Goal: Task Accomplishment & Management: Use online tool/utility

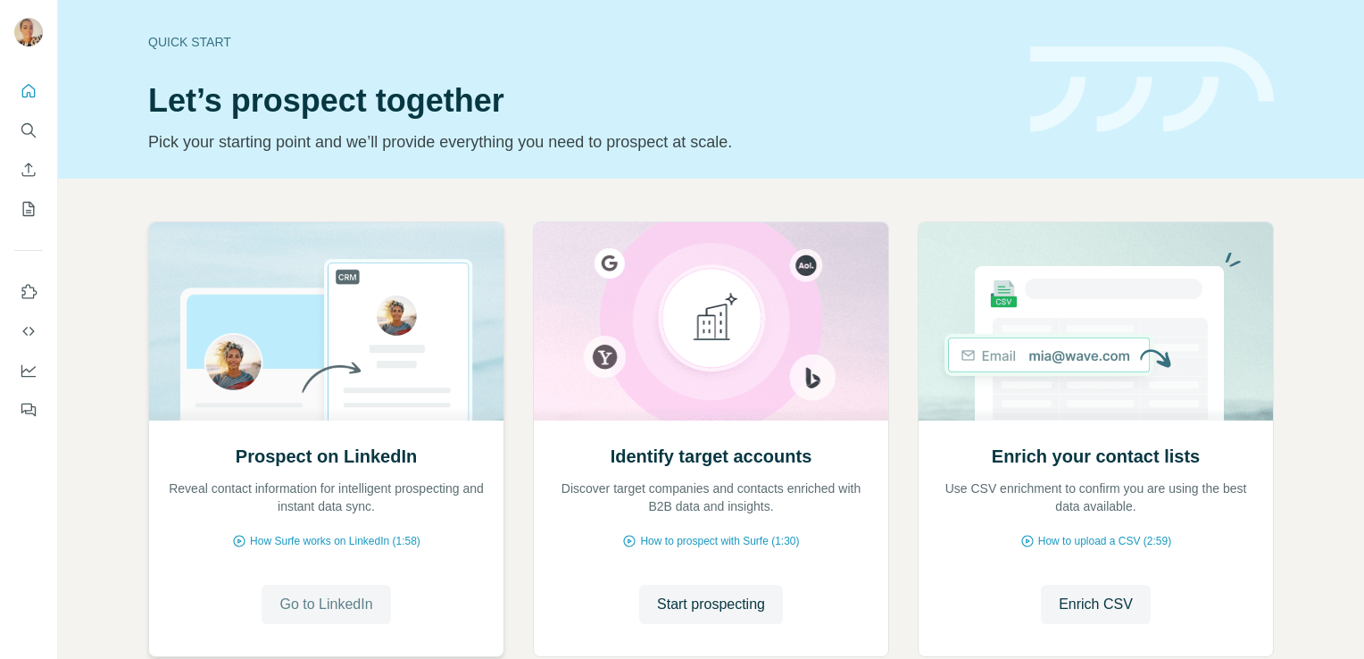
click at [343, 605] on span "Go to LinkedIn" at bounding box center [325, 604] width 93 height 21
click at [705, 600] on span "Start prospecting" at bounding box center [711, 604] width 108 height 21
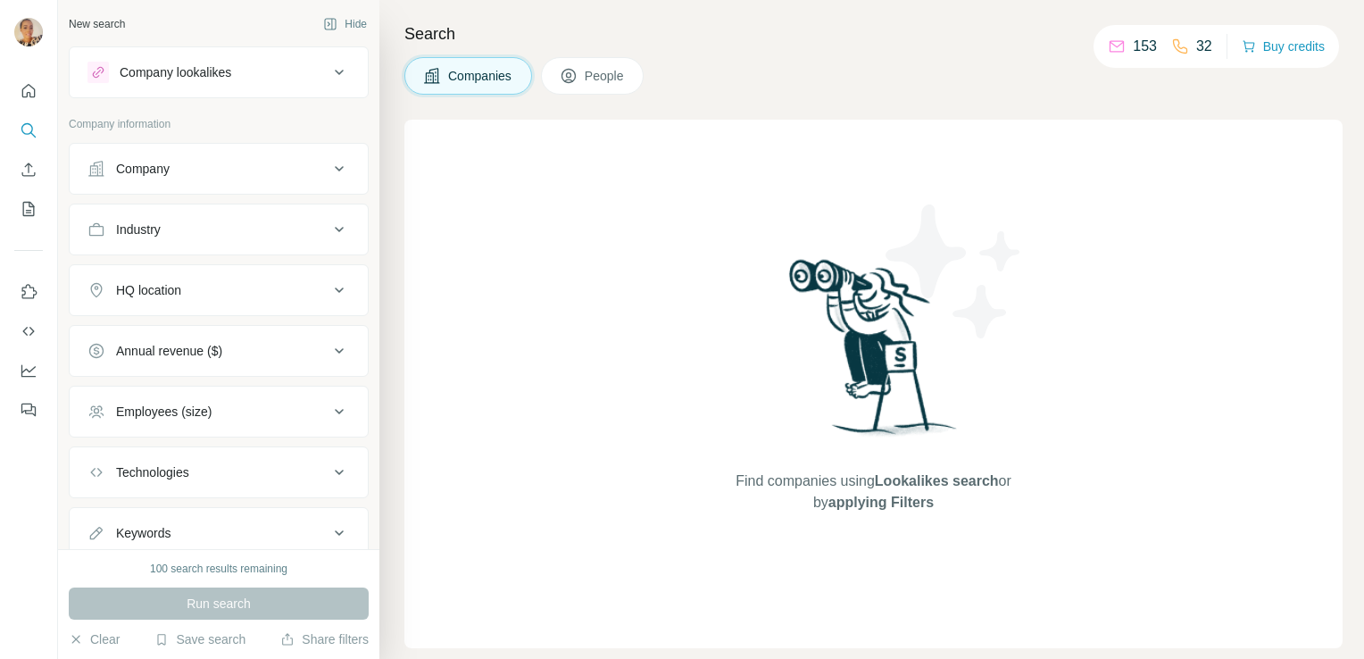
click at [233, 398] on button "Employees (size)" at bounding box center [219, 411] width 298 height 43
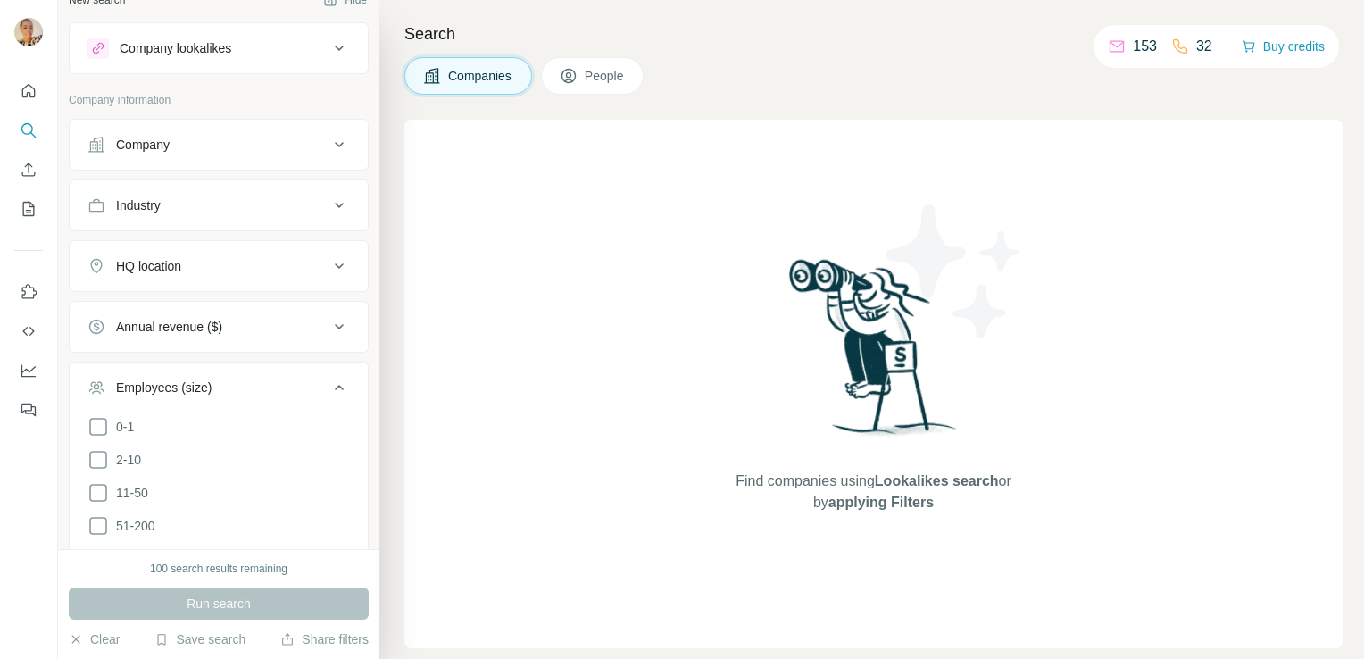
scroll to position [36, 0]
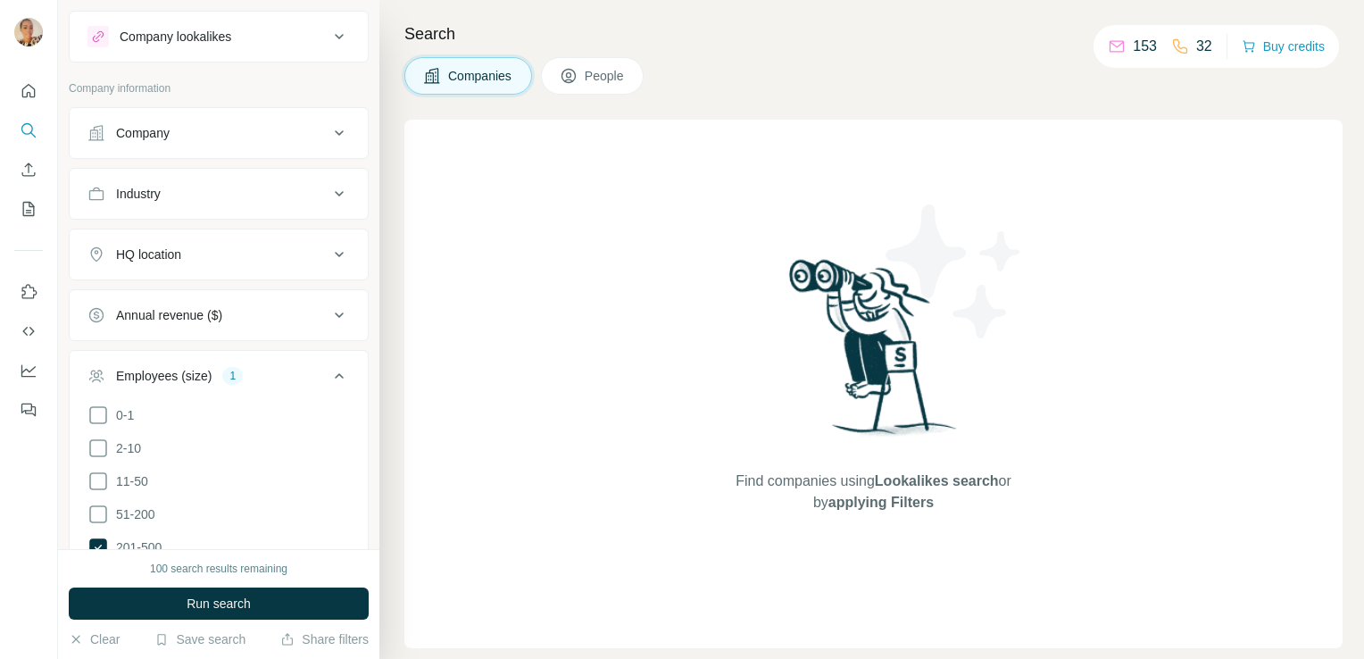
click at [277, 306] on div "Annual revenue ($)" at bounding box center [207, 315] width 241 height 18
click at [218, 252] on div "HQ location" at bounding box center [207, 254] width 241 height 18
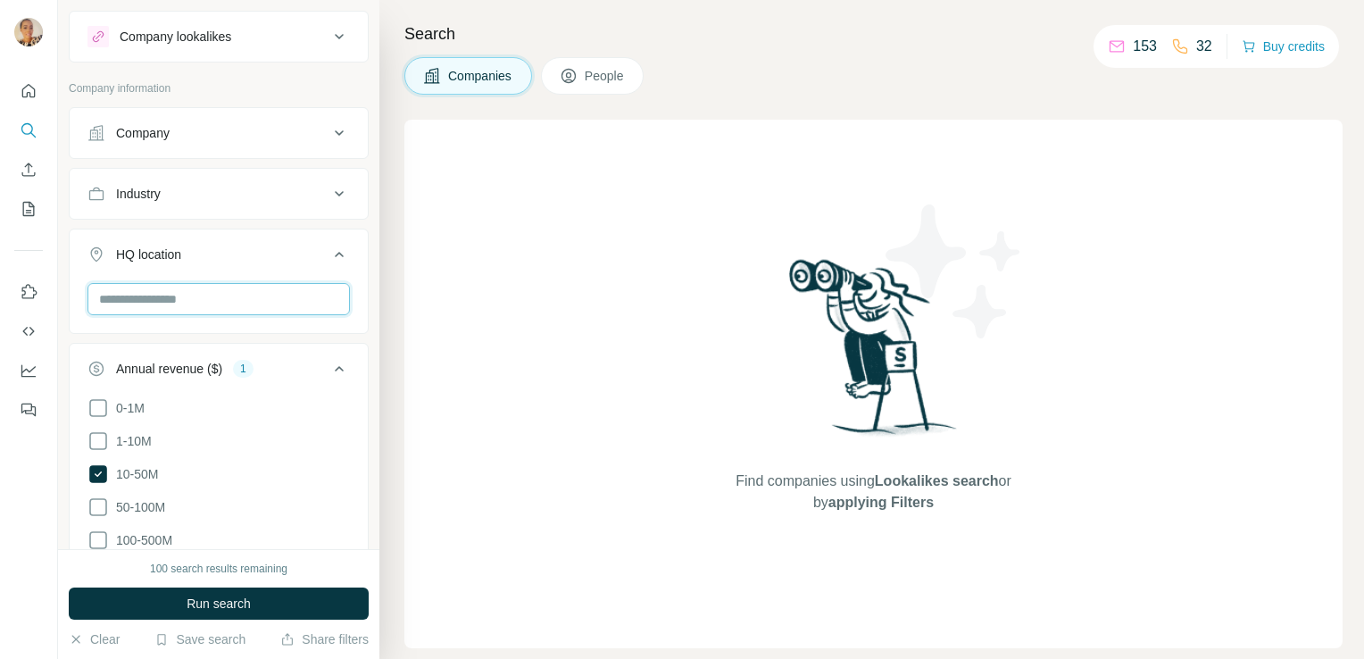
click at [195, 299] on input "text" at bounding box center [218, 299] width 262 height 32
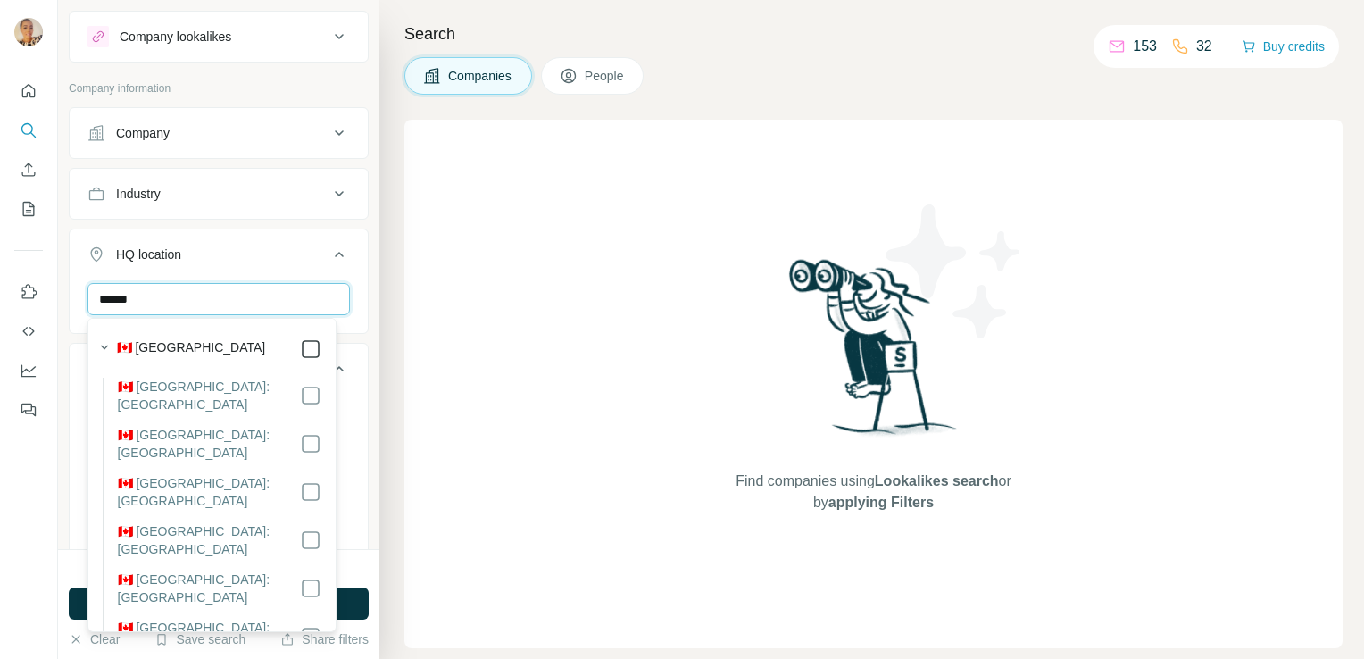
type input "******"
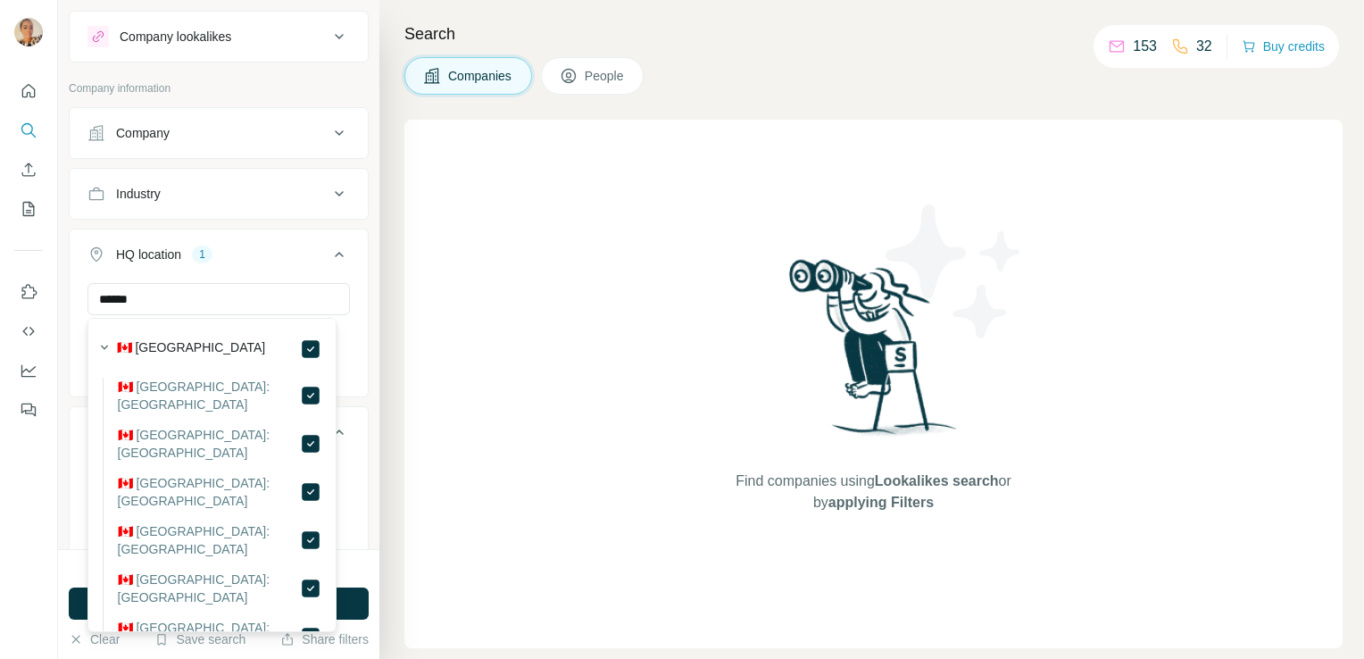
click at [275, 201] on div "Industry" at bounding box center [207, 194] width 241 height 18
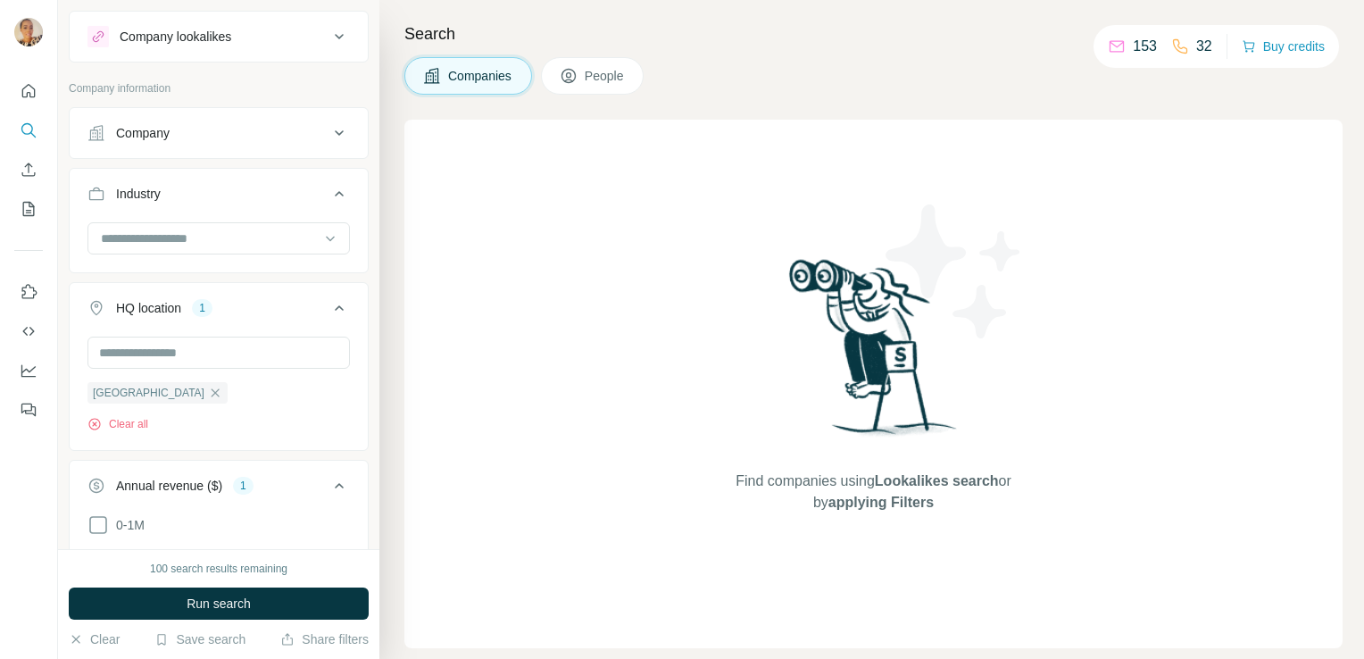
click at [261, 137] on div "Company" at bounding box center [207, 133] width 241 height 18
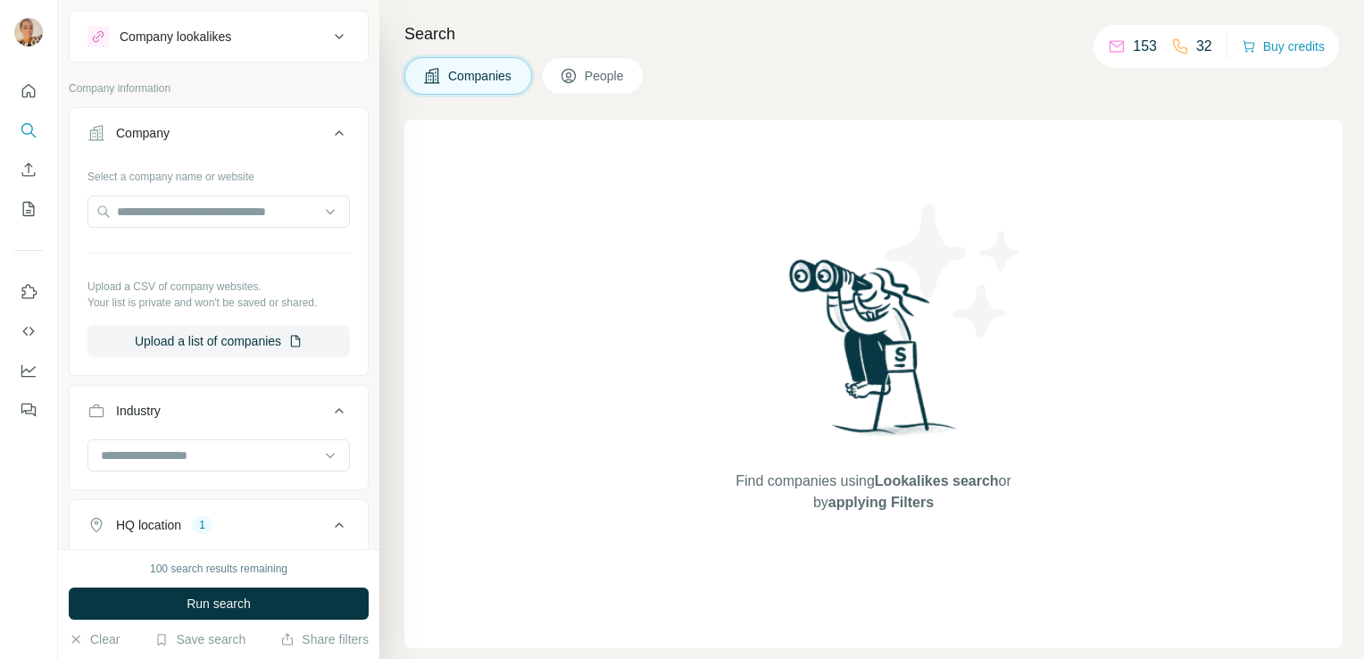
click at [300, 134] on div "Company" at bounding box center [207, 133] width 241 height 18
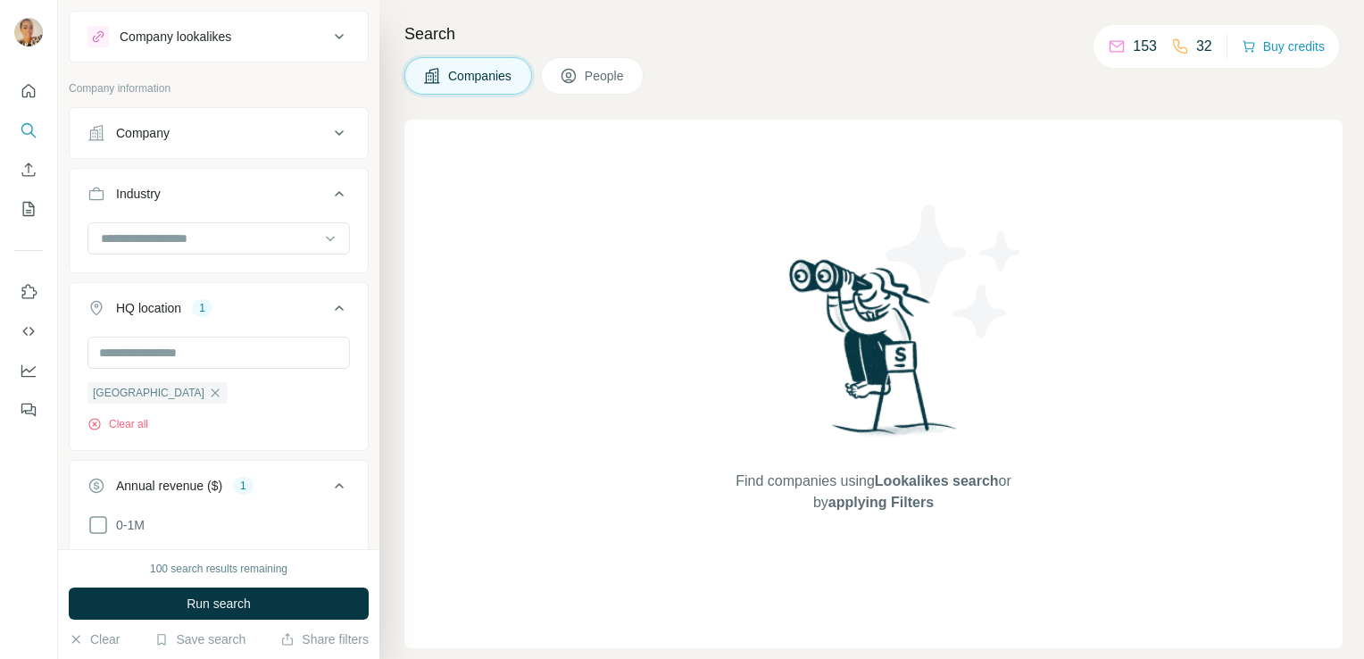
click at [278, 139] on div "Company" at bounding box center [207, 133] width 241 height 18
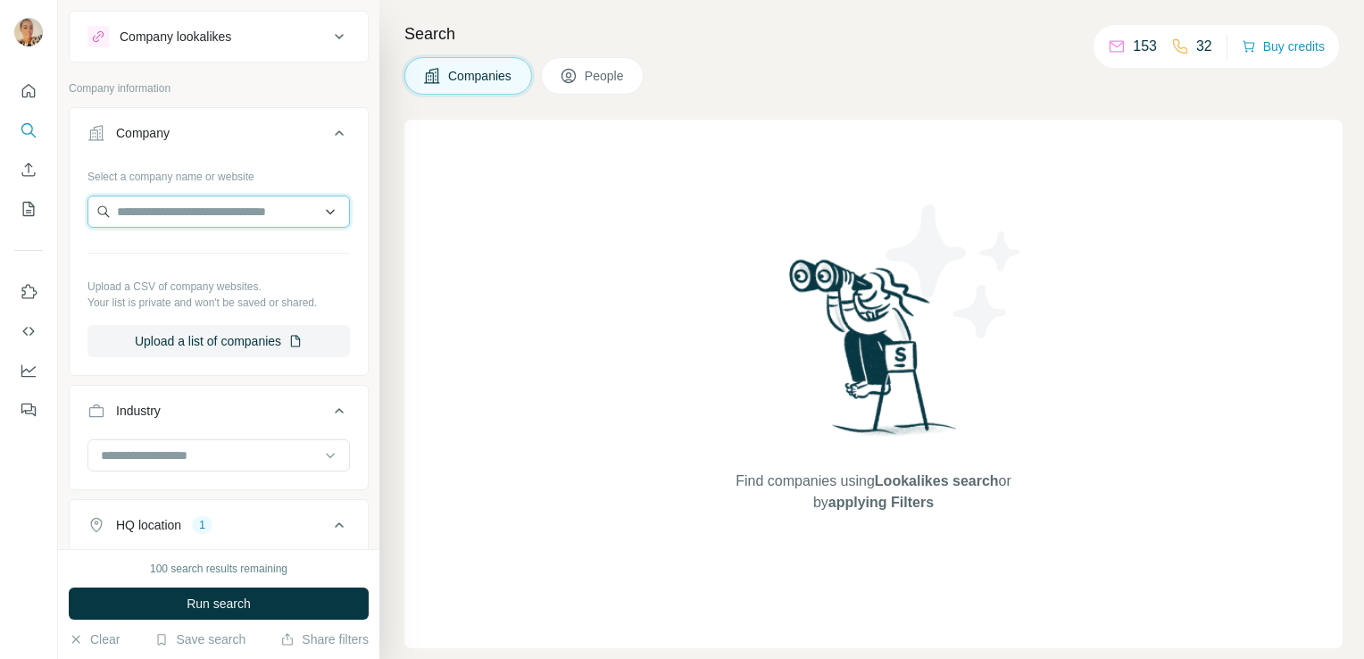
click at [219, 212] on input "text" at bounding box center [218, 211] width 262 height 32
type input "**********"
click at [264, 193] on div "Select a company name or website Upload a CSV of company websites. Your list is…" at bounding box center [218, 259] width 262 height 195
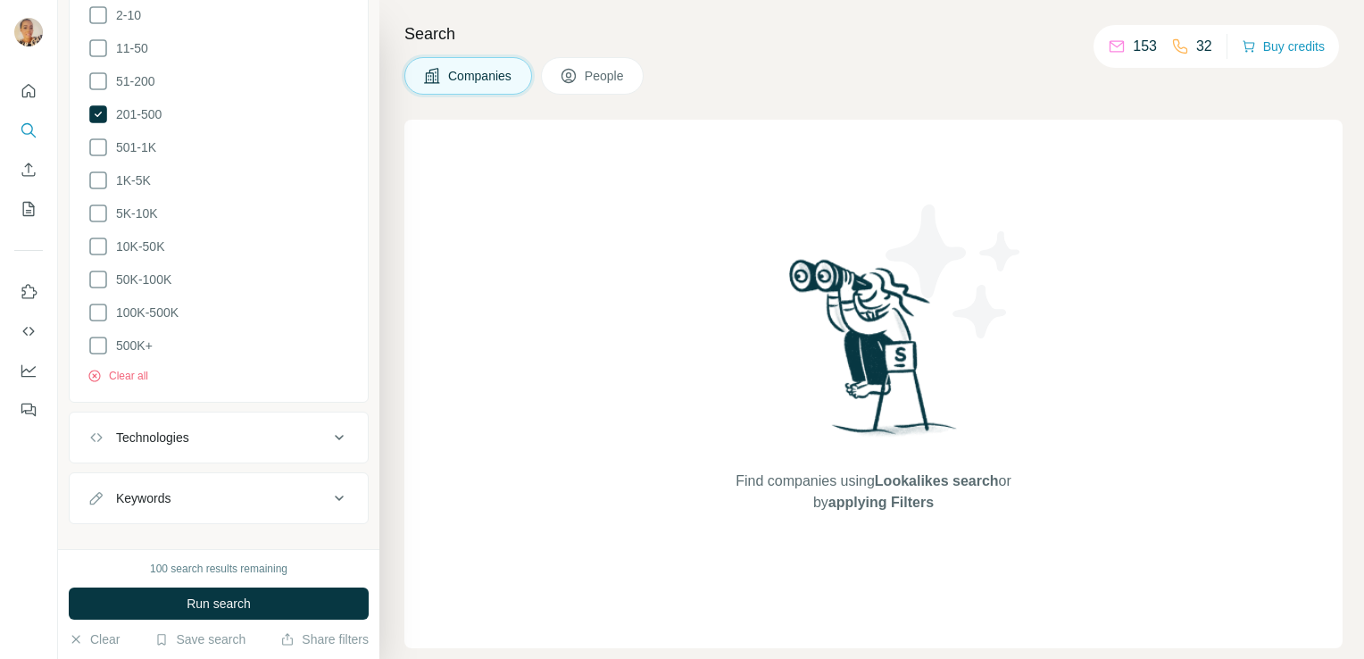
scroll to position [1130, 0]
click at [257, 497] on button "Keywords" at bounding box center [219, 492] width 298 height 43
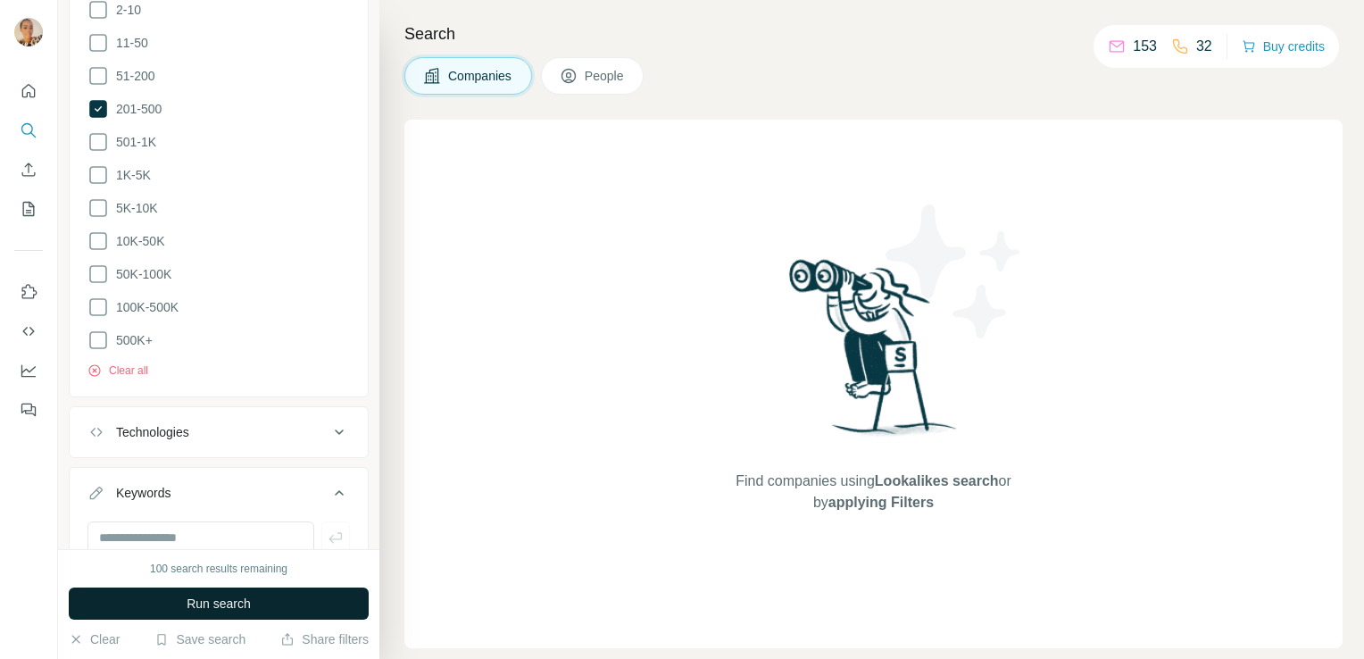
click at [211, 602] on span "Run search" at bounding box center [219, 603] width 64 height 18
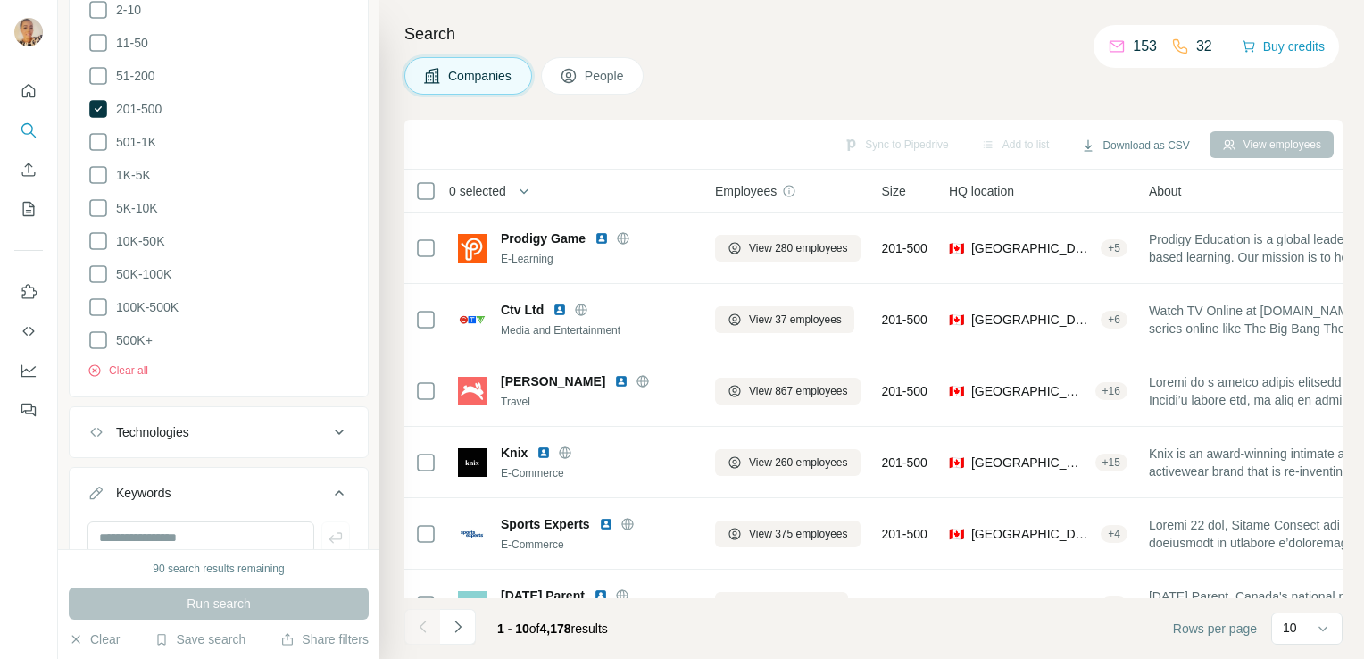
scroll to position [1014, 0]
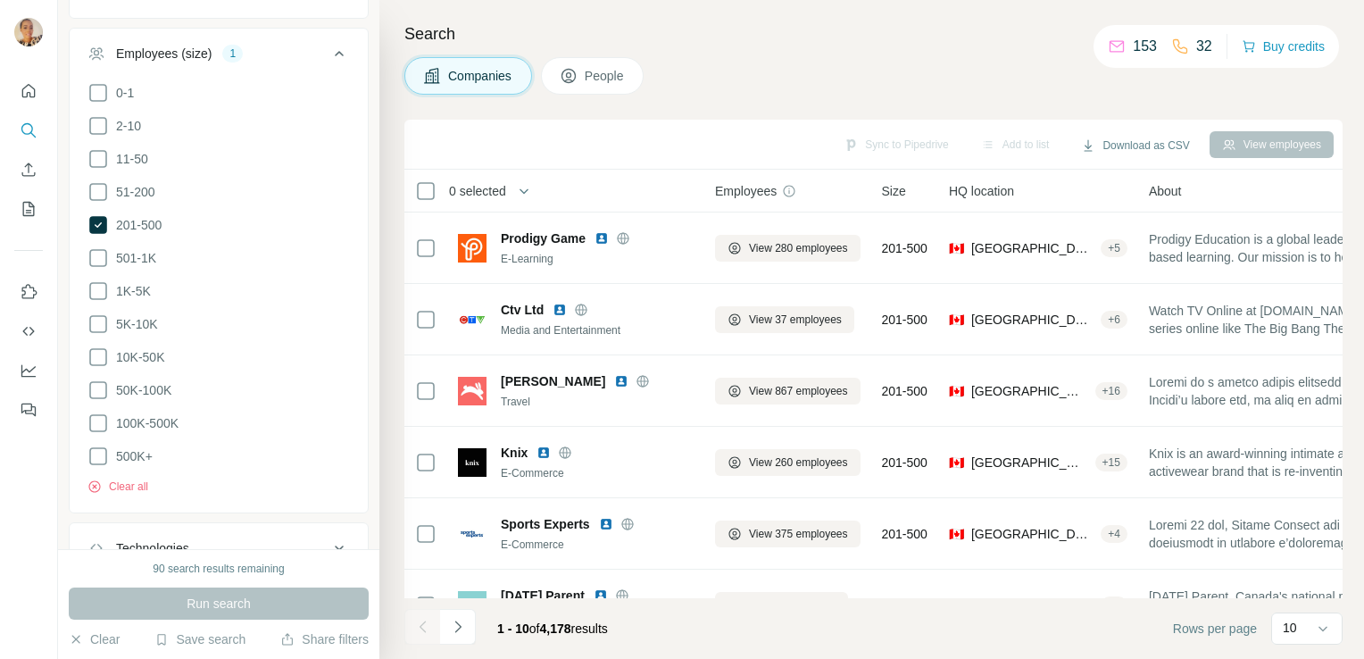
click at [396, 317] on div "Search Companies People Sync to Pipedrive Add to list Download as CSV View empl…" at bounding box center [871, 329] width 984 height 659
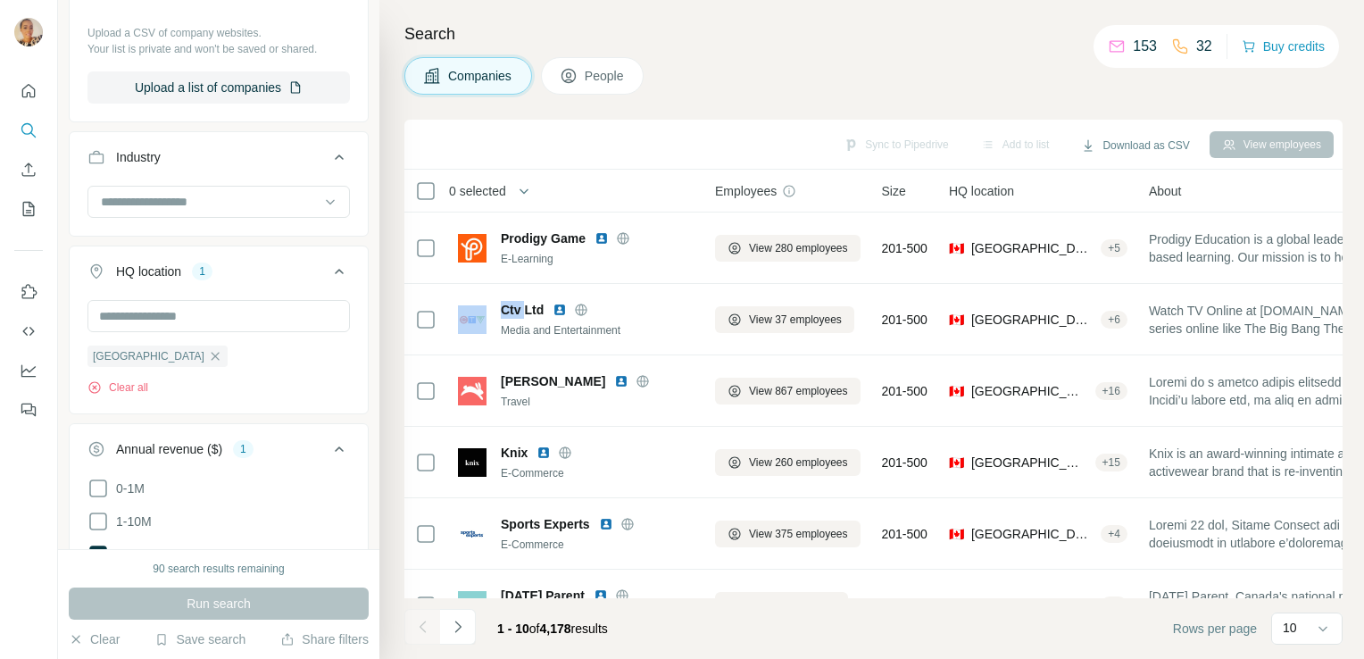
scroll to position [206, 0]
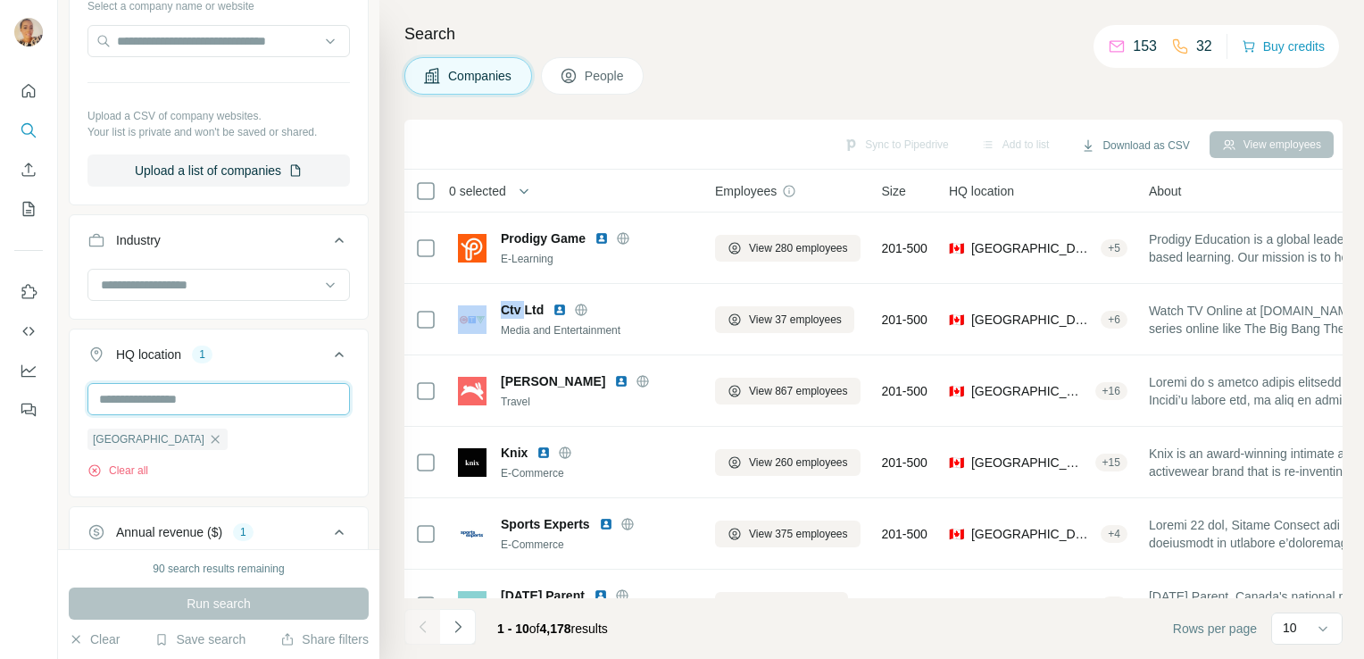
click at [169, 402] on input "text" at bounding box center [218, 399] width 262 height 32
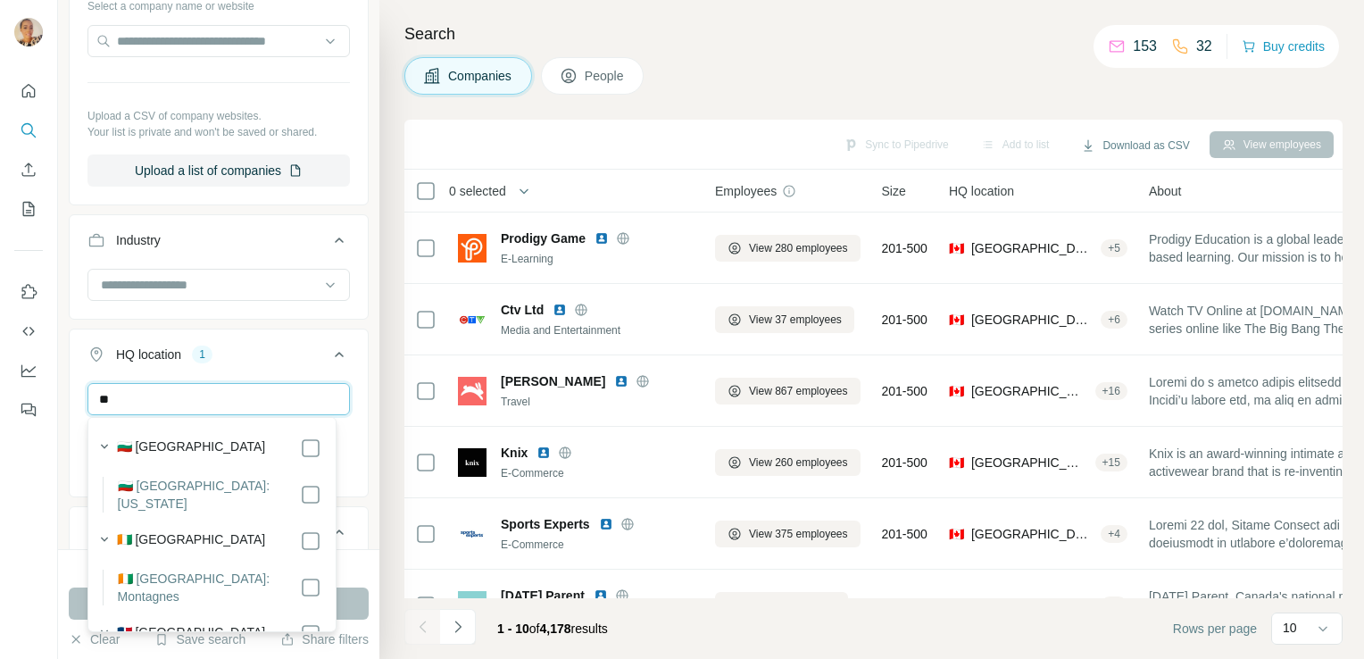
type input "*"
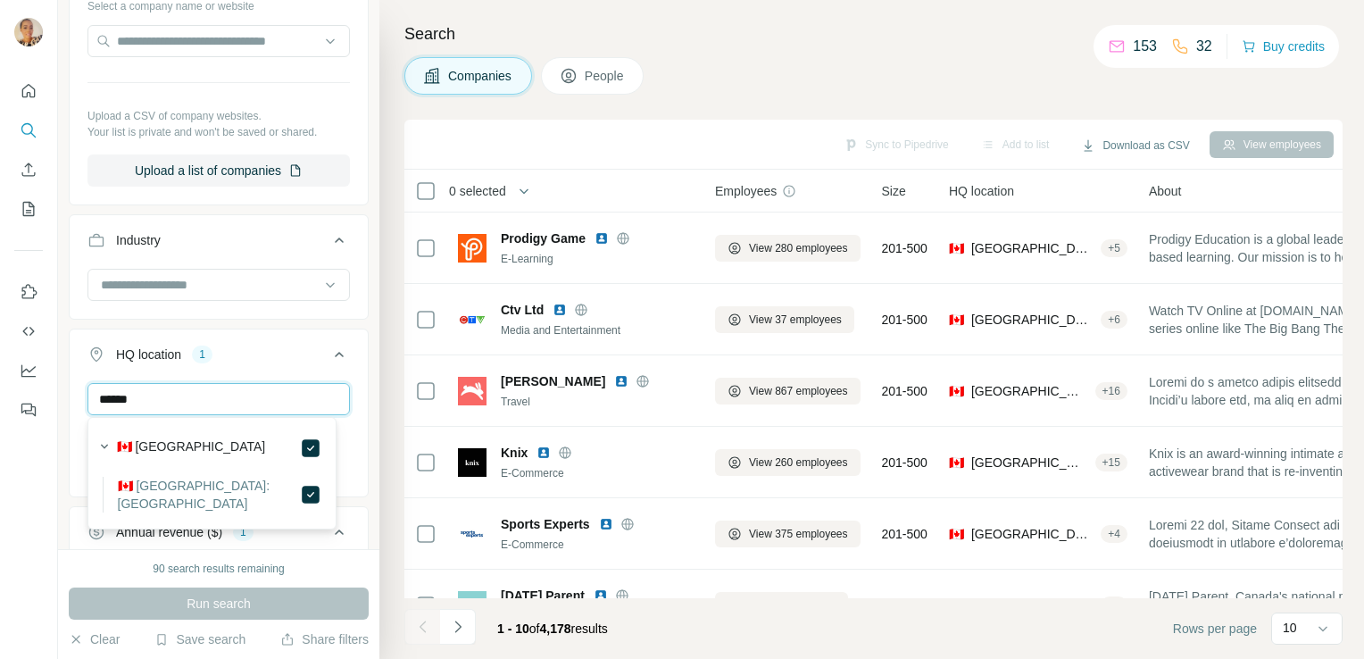
type input "******"
click at [181, 485] on label "🇨🇦 Canada: Quebec" at bounding box center [209, 495] width 182 height 36
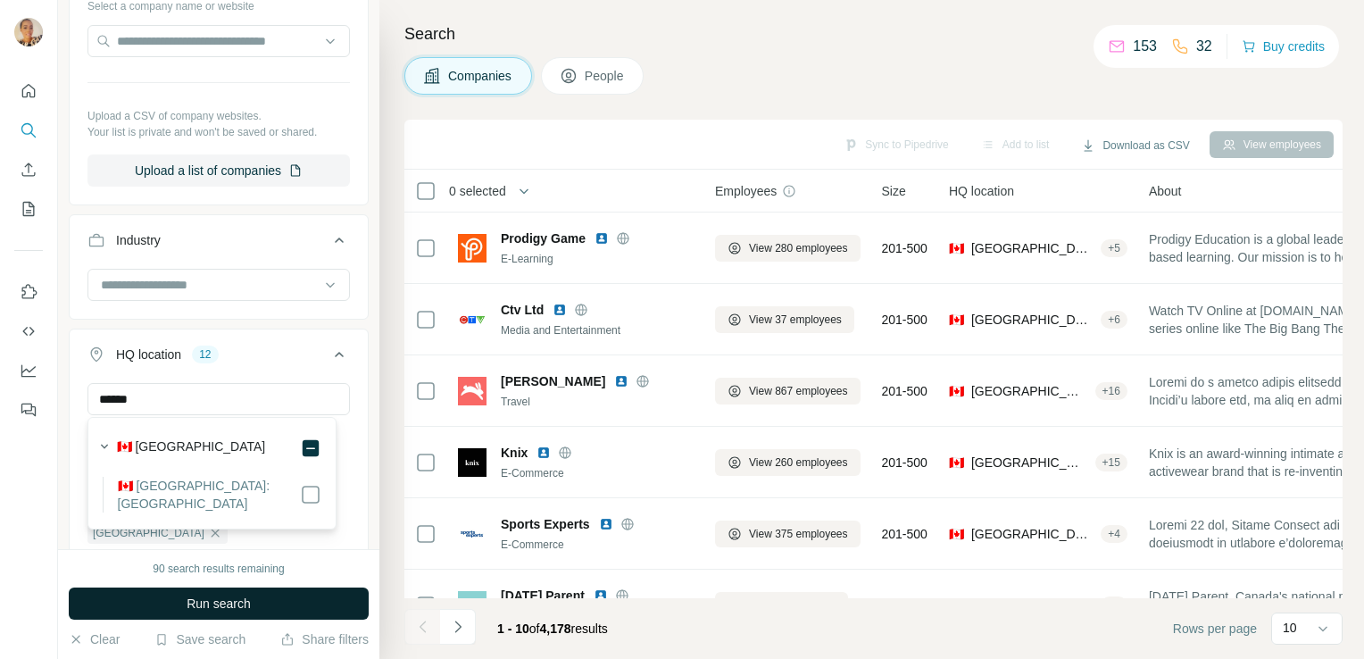
click at [191, 607] on span "Run search" at bounding box center [219, 603] width 64 height 18
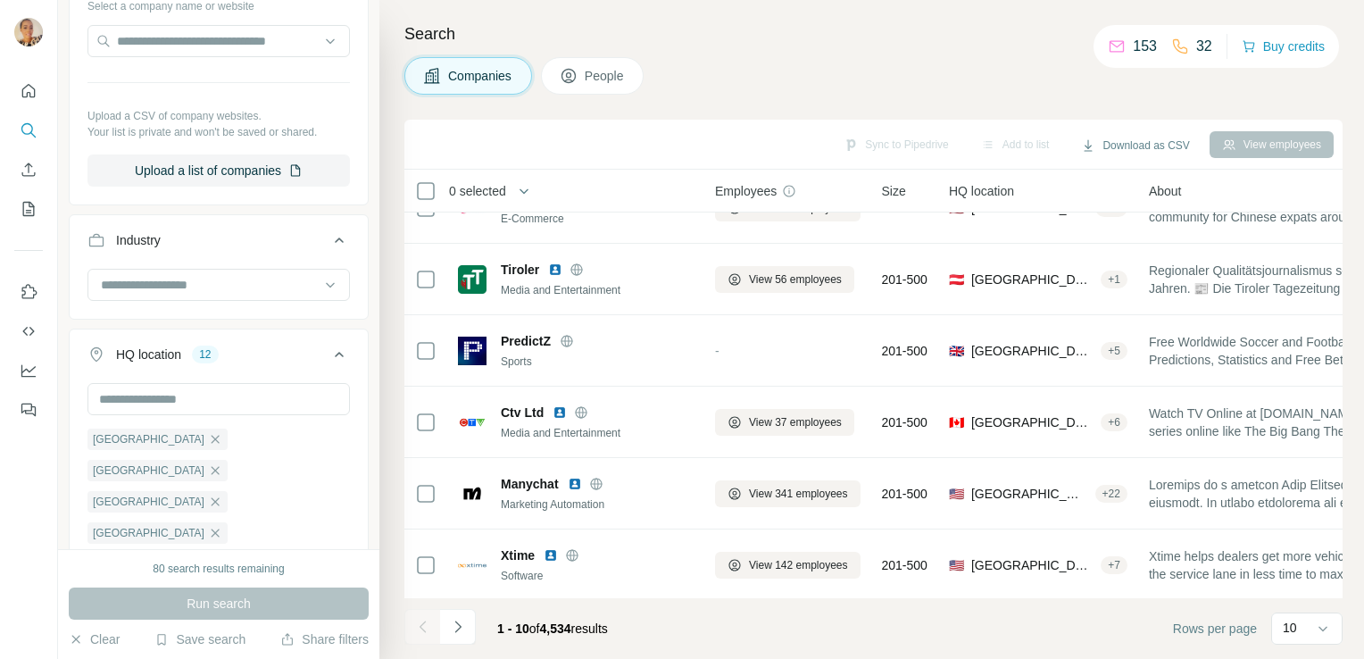
scroll to position [45, 0]
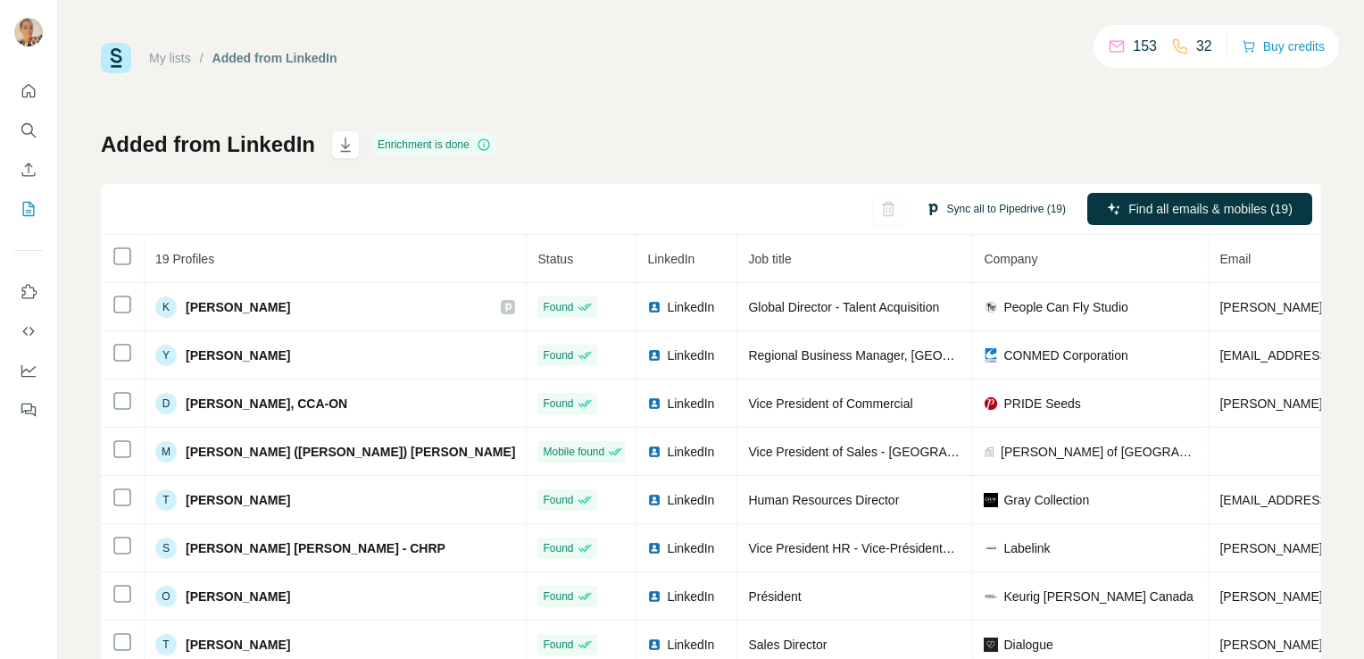
click at [977, 211] on button "Sync all to Pipedrive (19)" at bounding box center [995, 208] width 165 height 27
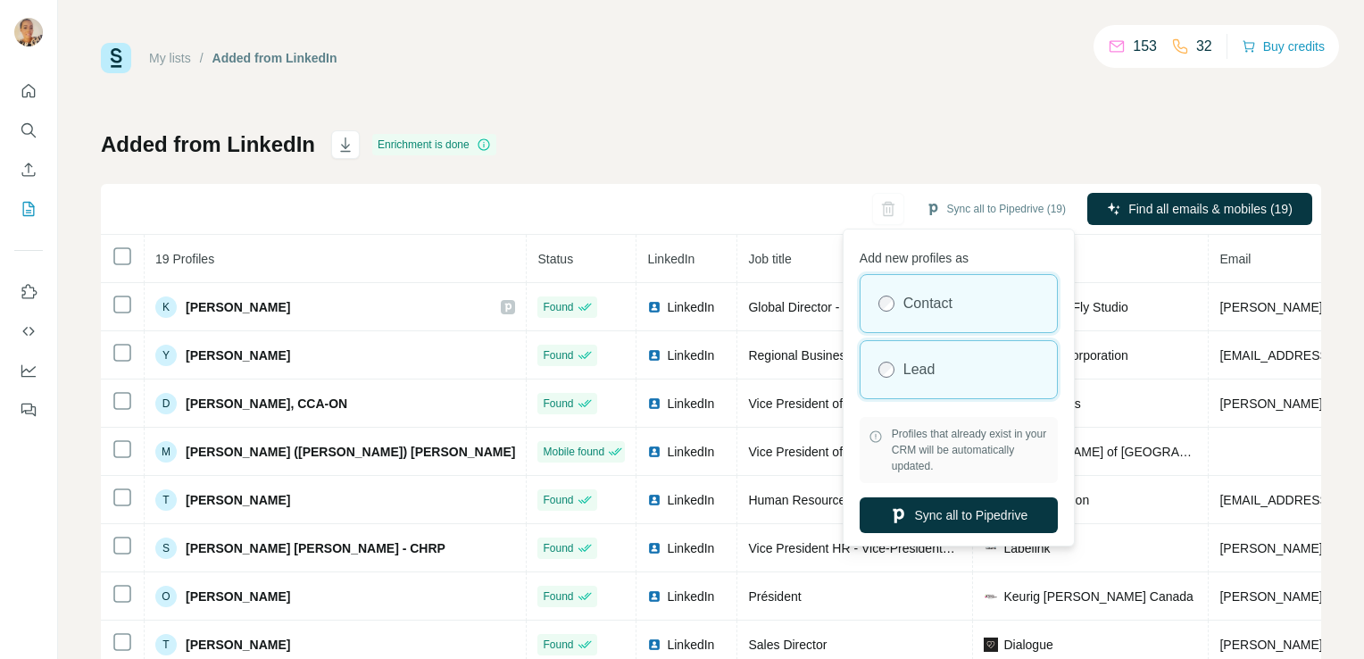
click at [911, 370] on label "Lead" at bounding box center [919, 369] width 32 height 21
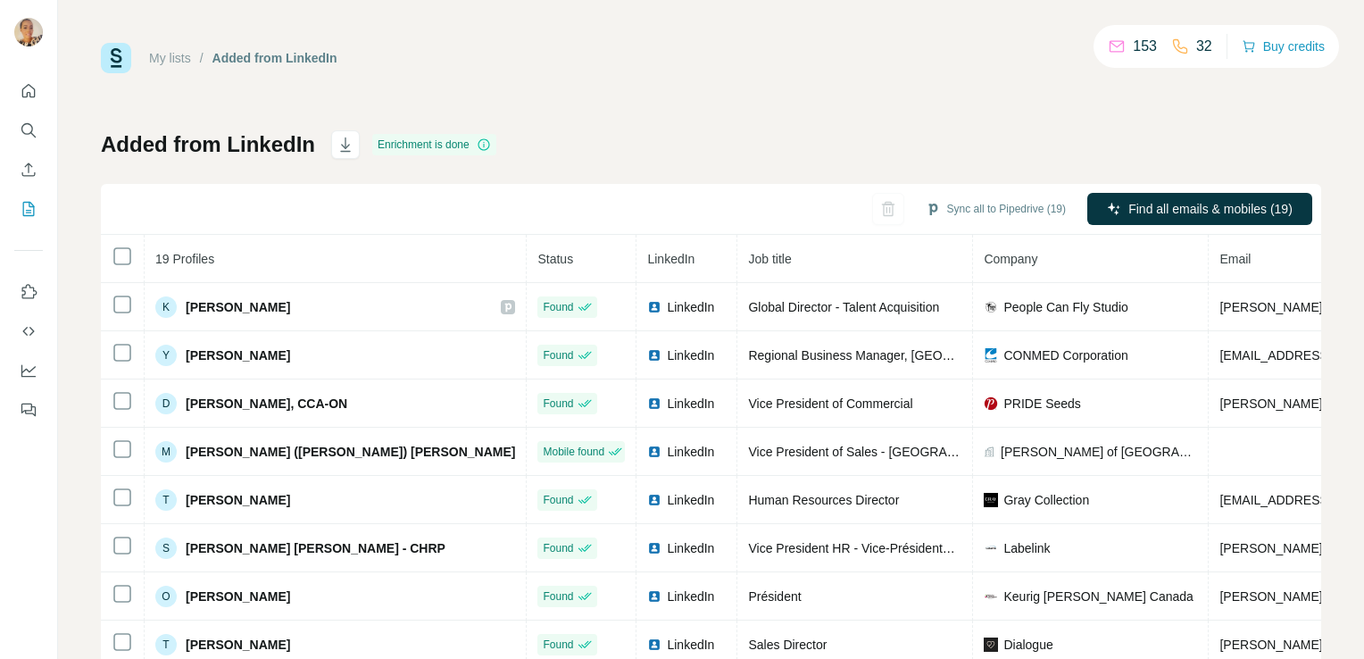
click at [789, 95] on div "My lists / Added from LinkedIn 153 32 Buy credits Added from LinkedIn Enrichmen…" at bounding box center [711, 374] width 1220 height 663
